Goal: Check status: Check status

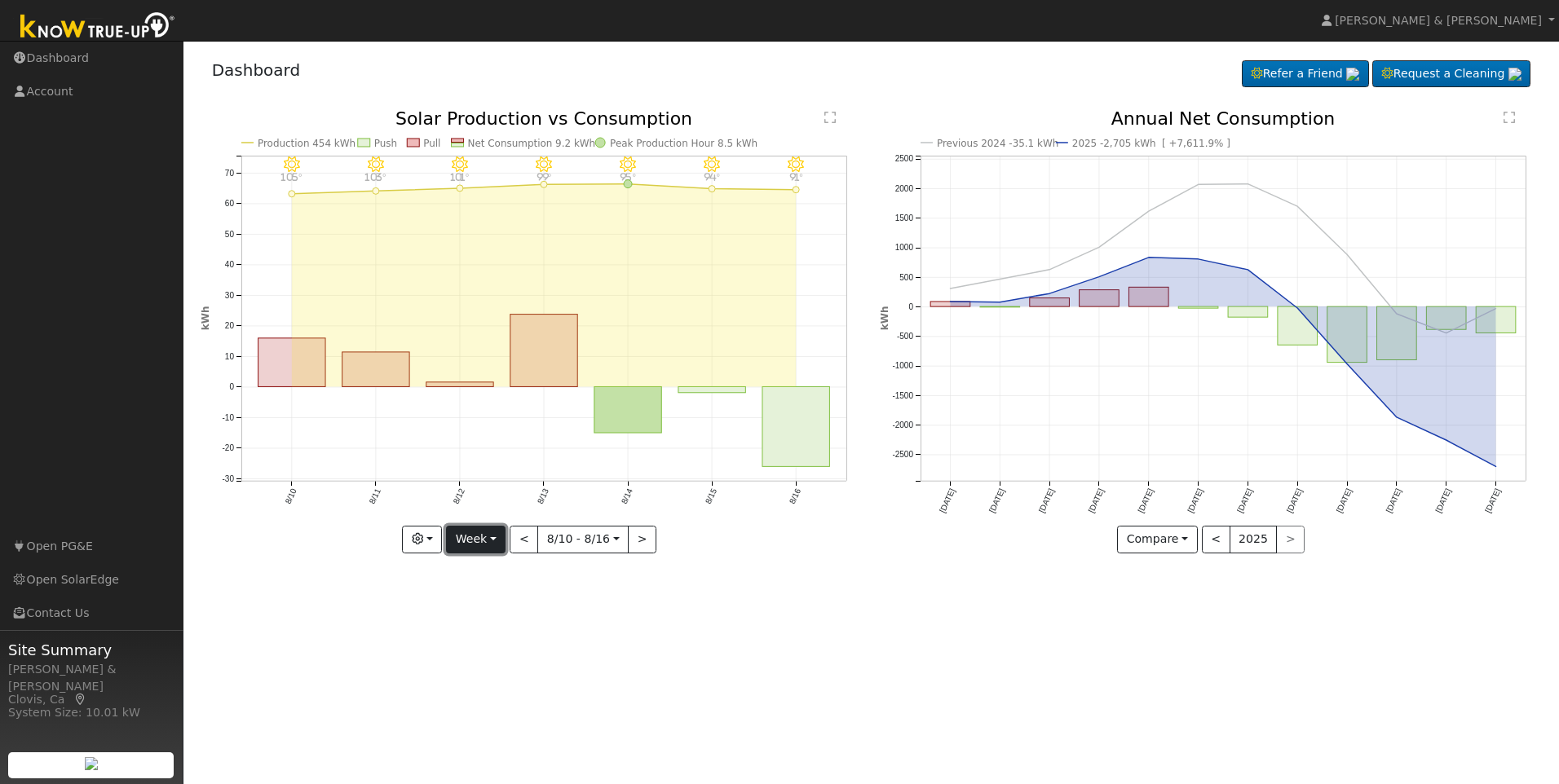
click at [491, 535] on button "Week" at bounding box center [476, 539] width 60 height 28
click at [510, 623] on link "Month" at bounding box center [503, 618] width 113 height 23
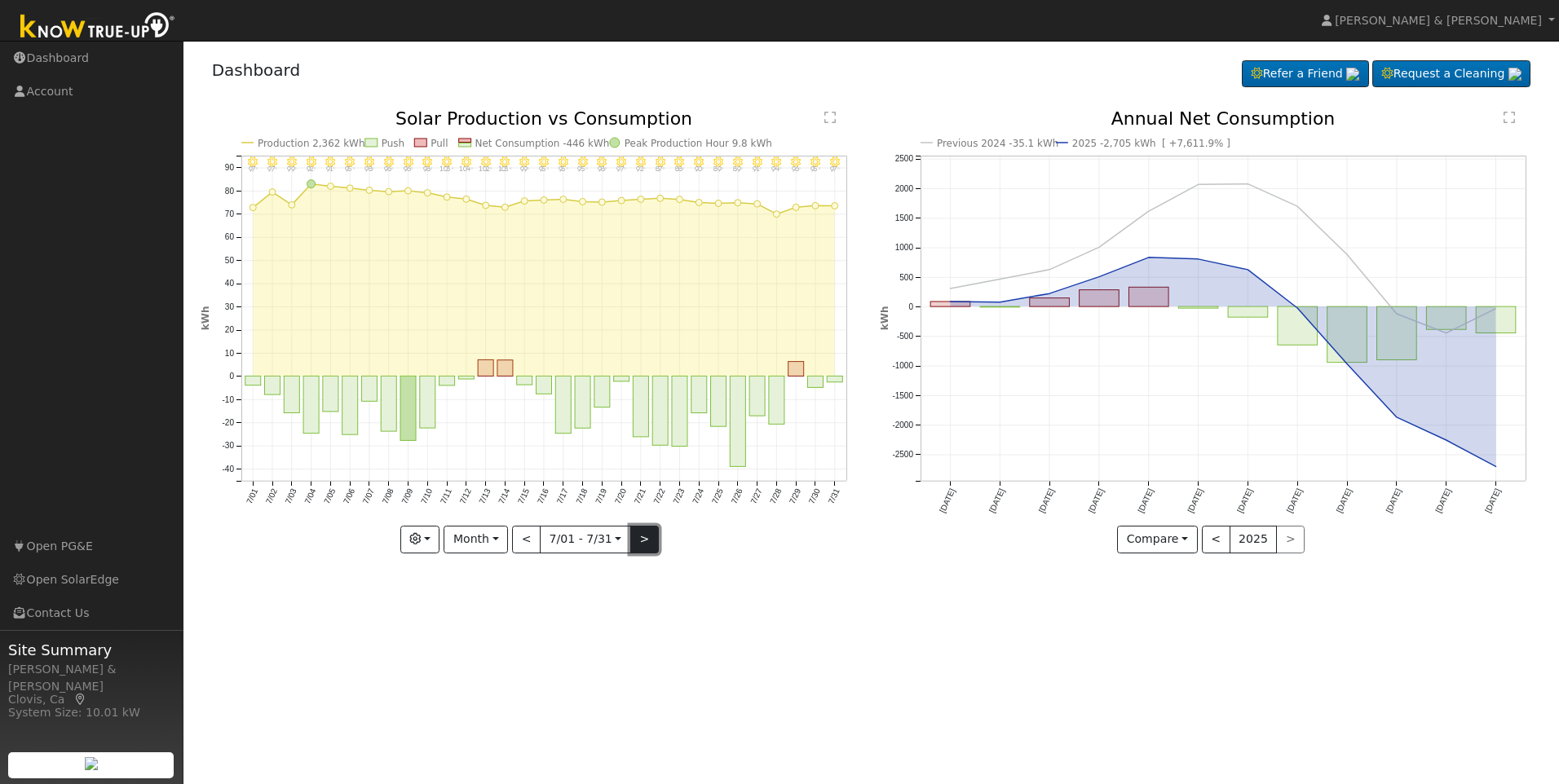
click at [640, 539] on button ">" at bounding box center [644, 539] width 29 height 28
type input "[DATE]"
